Goal: Task Accomplishment & Management: Manage account settings

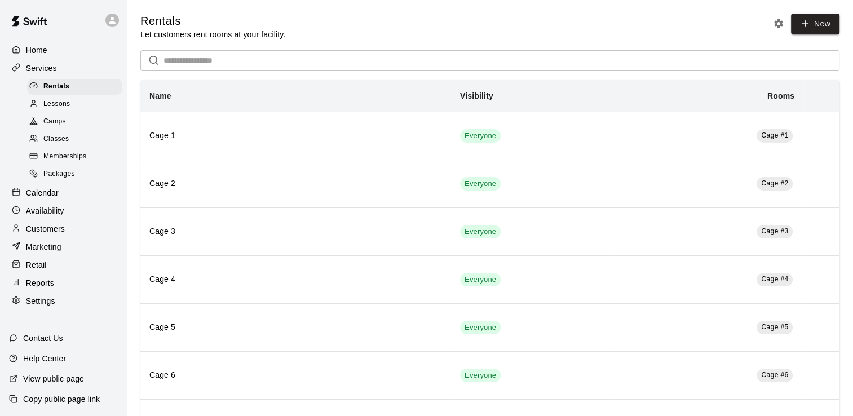
click at [65, 162] on span "Memberships" at bounding box center [64, 156] width 43 height 11
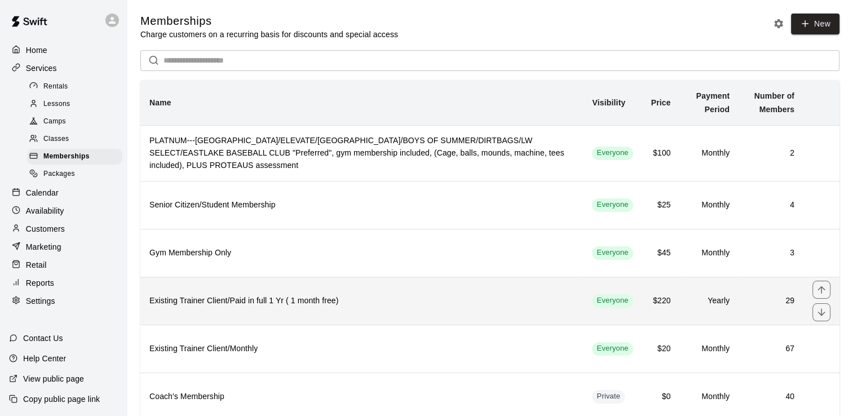
click at [187, 295] on h6 "Existing Trainer Client/Paid in full 1 Yr ( 1 month free)" at bounding box center [361, 301] width 425 height 12
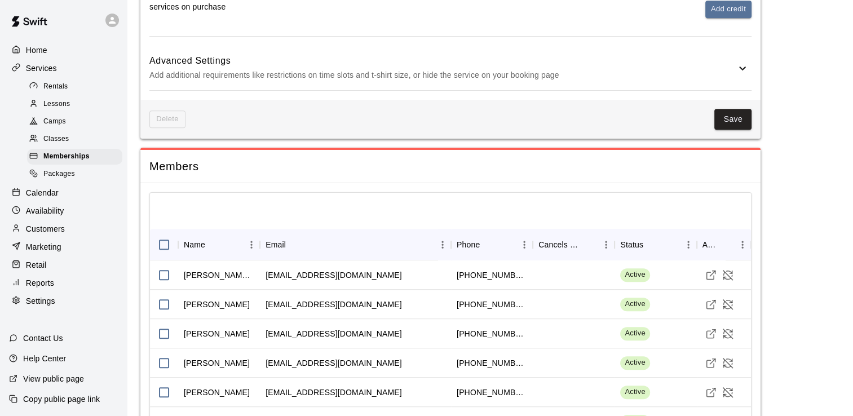
scroll to position [654, 0]
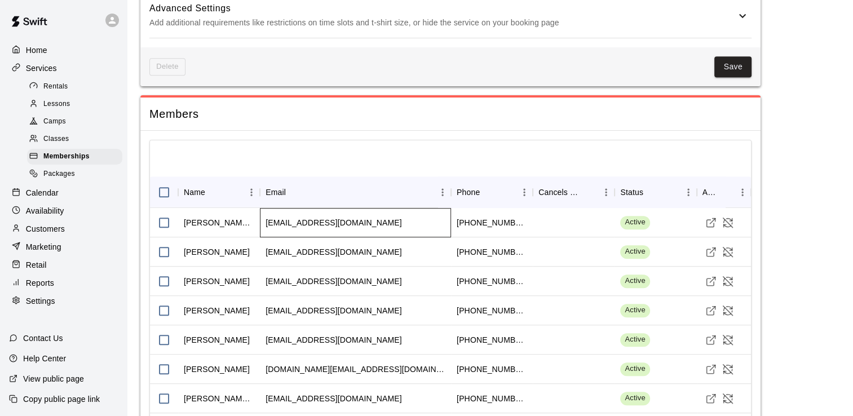
click at [304, 227] on div "[EMAIL_ADDRESS][DOMAIN_NAME]" at bounding box center [334, 222] width 136 height 11
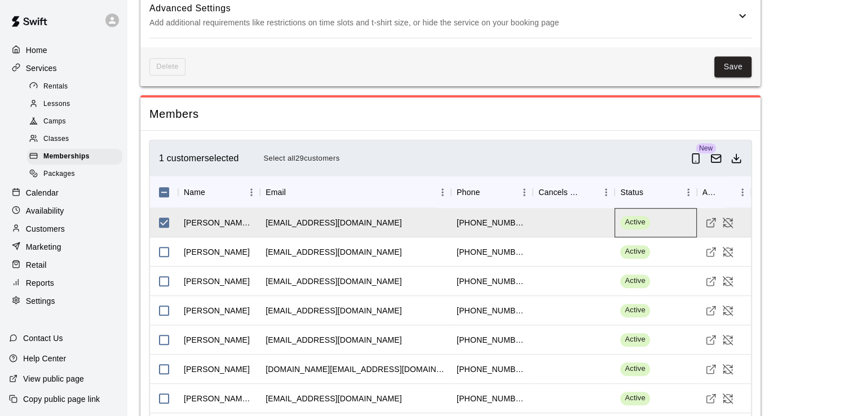
click at [636, 225] on span "Active" at bounding box center [634, 222] width 29 height 11
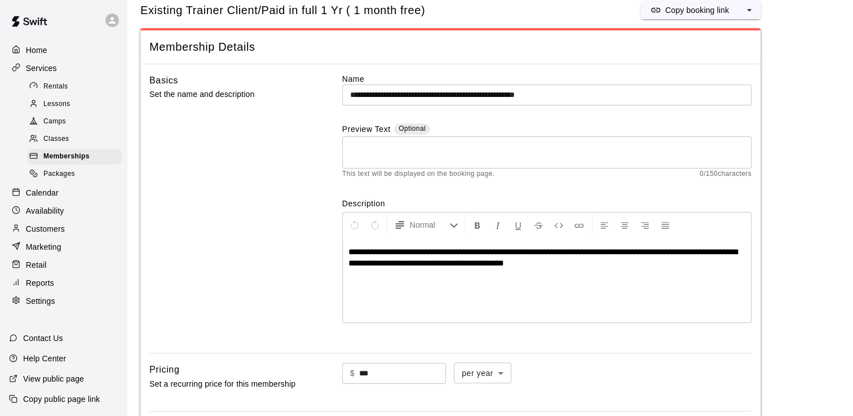
scroll to position [14, 0]
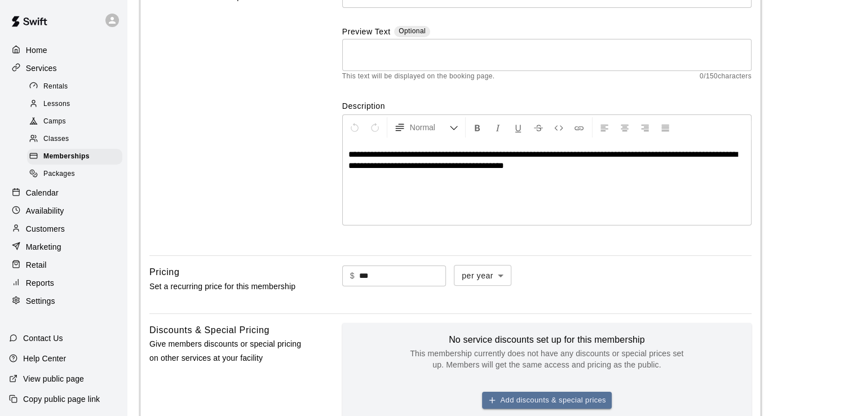
scroll to position [172, 0]
